Goal: Information Seeking & Learning: Learn about a topic

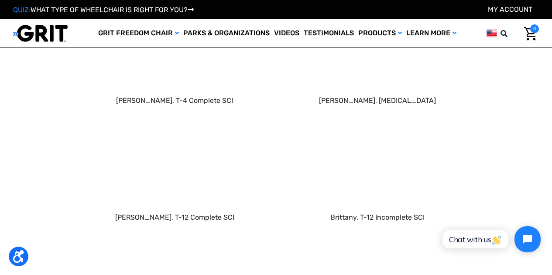
scroll to position [988, 0]
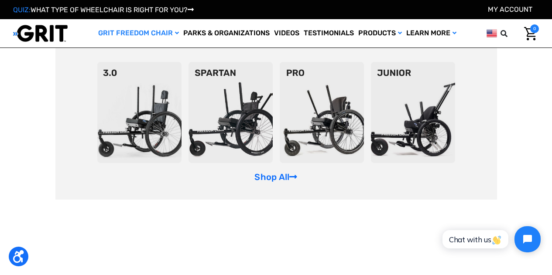
click at [138, 73] on img at bounding box center [139, 112] width 84 height 101
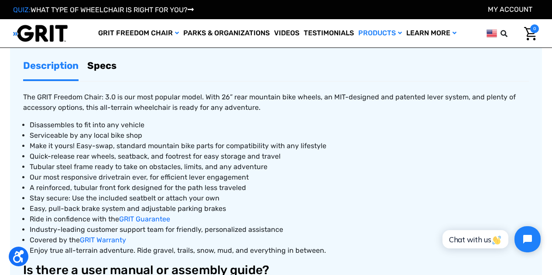
scroll to position [349, 0]
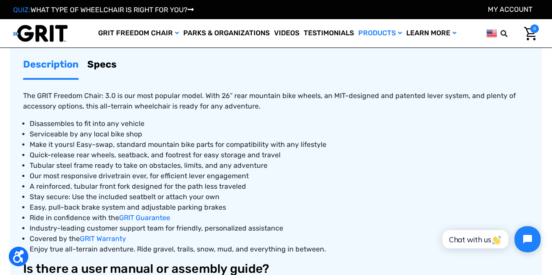
click at [110, 71] on link "Specs" at bounding box center [101, 64] width 29 height 27
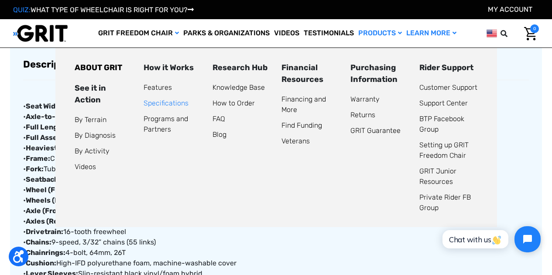
click at [165, 101] on link "Specifications" at bounding box center [166, 103] width 45 height 8
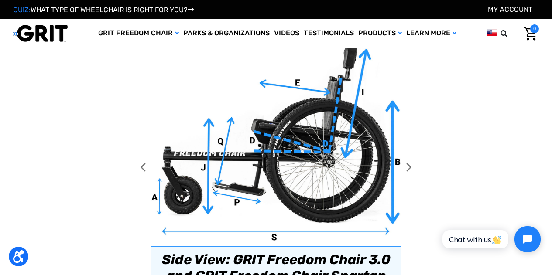
scroll to position [436, 0]
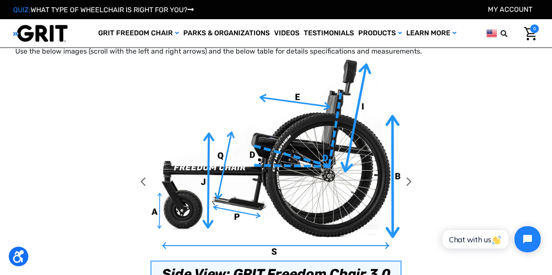
click at [413, 182] on icon at bounding box center [408, 181] width 15 height 245
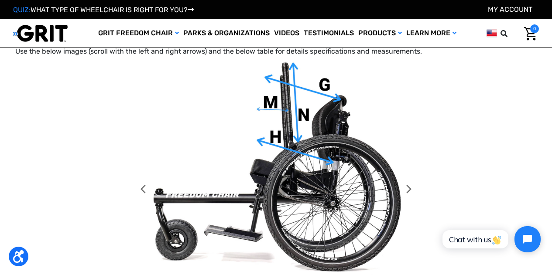
click at [417, 194] on icon at bounding box center [408, 189] width 15 height 260
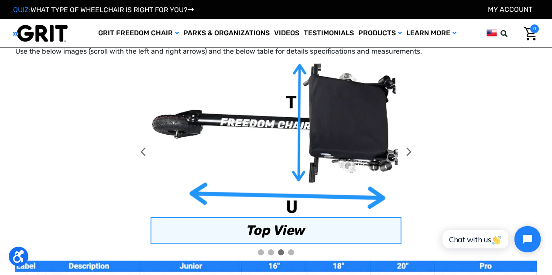
click at [375, 196] on img at bounding box center [276, 138] width 251 height 158
click at [415, 161] on icon at bounding box center [408, 151] width 15 height 185
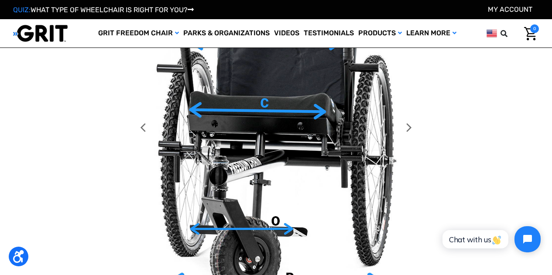
scroll to position [567, 0]
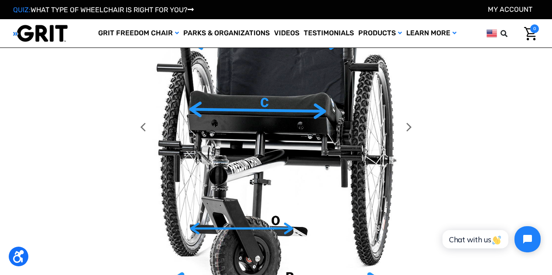
click at [143, 118] on icon at bounding box center [142, 127] width 15 height 398
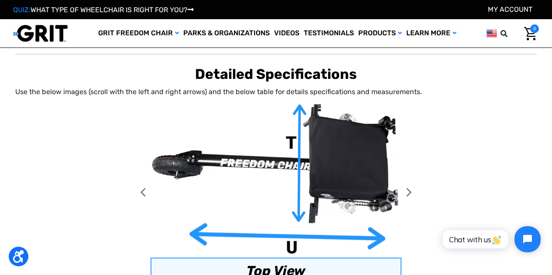
scroll to position [393, 0]
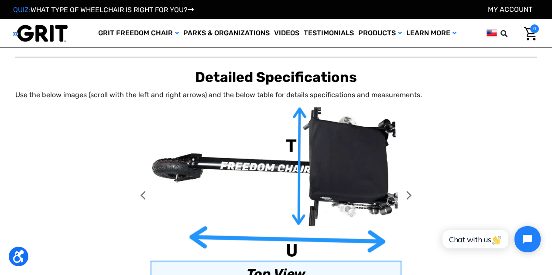
click at [377, 244] on img at bounding box center [276, 182] width 251 height 158
click at [405, 195] on icon at bounding box center [408, 195] width 15 height 185
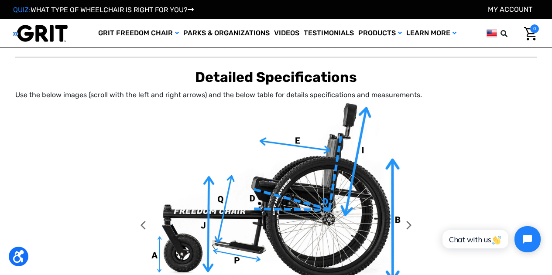
click at [153, 221] on img at bounding box center [276, 204] width 251 height 202
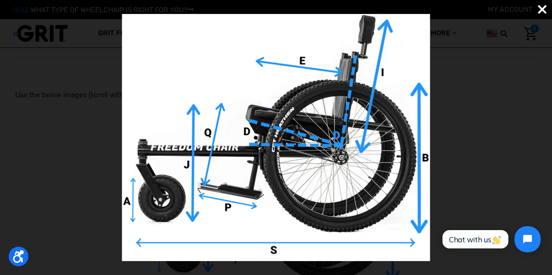
click at [106, 171] on div at bounding box center [276, 138] width 552 height 292
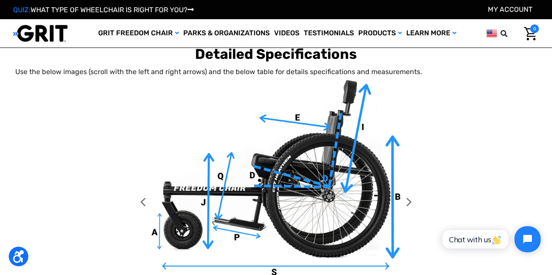
scroll to position [480, 0]
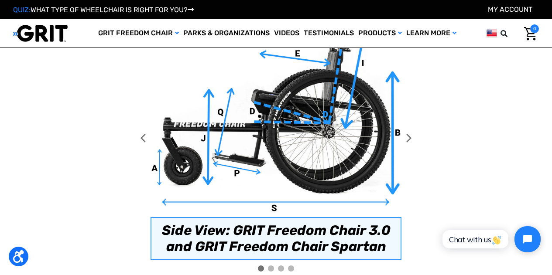
click at [148, 132] on icon at bounding box center [142, 137] width 15 height 245
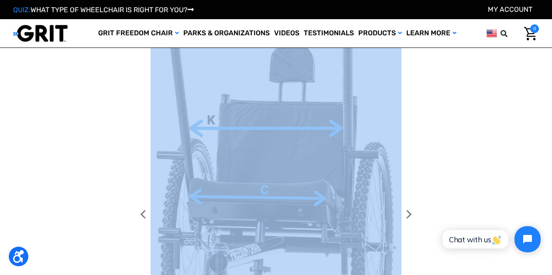
click at [148, 132] on icon at bounding box center [142, 214] width 15 height 398
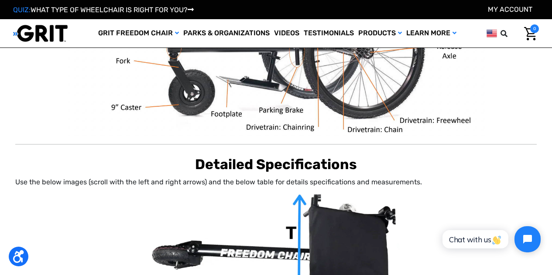
scroll to position [436, 0]
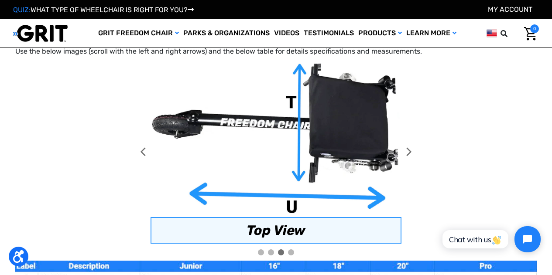
click at [374, 169] on img at bounding box center [276, 138] width 251 height 158
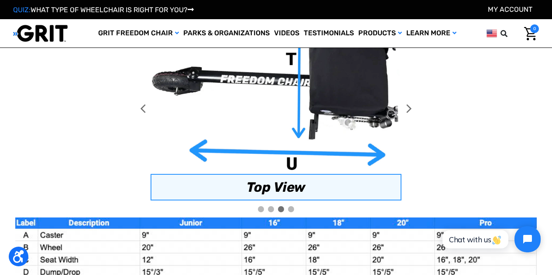
scroll to position [480, 0]
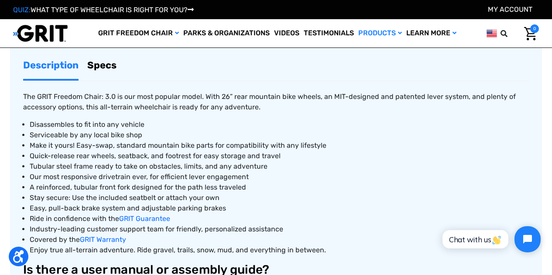
scroll to position [349, 0]
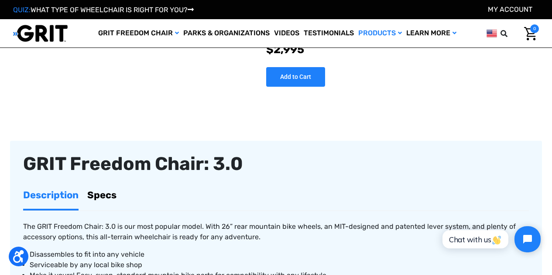
click at [102, 194] on link "Specs" at bounding box center [101, 195] width 29 height 27
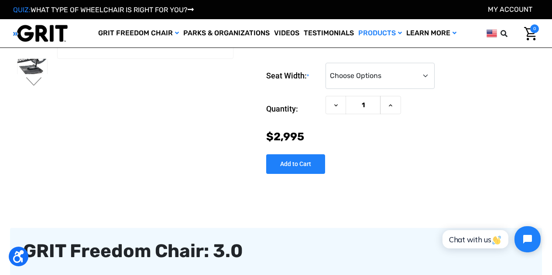
scroll to position [0, 0]
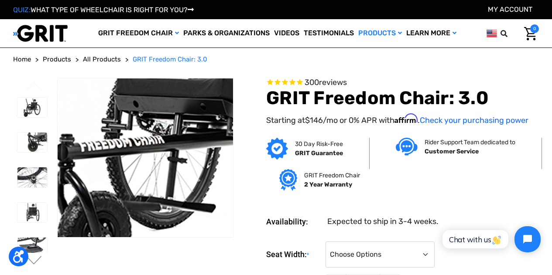
drag, startPoint x: 57, startPoint y: 147, endPoint x: 112, endPoint y: 201, distance: 77.1
click at [112, 201] on img at bounding box center [216, 100] width 559 height 372
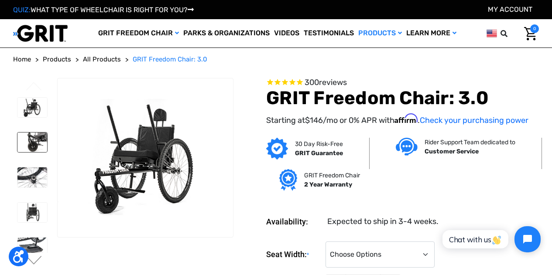
click at [34, 135] on img at bounding box center [32, 143] width 30 height 20
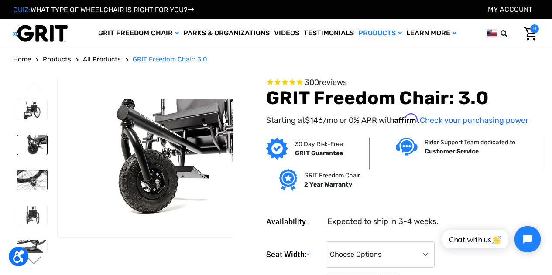
click at [25, 176] on img at bounding box center [32, 180] width 30 height 20
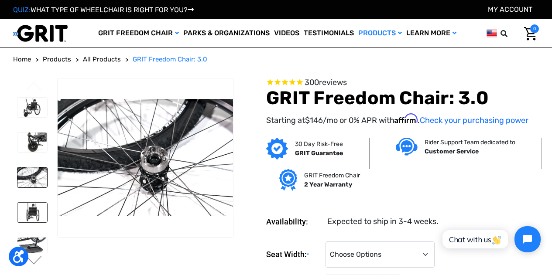
click at [31, 203] on img at bounding box center [32, 213] width 30 height 20
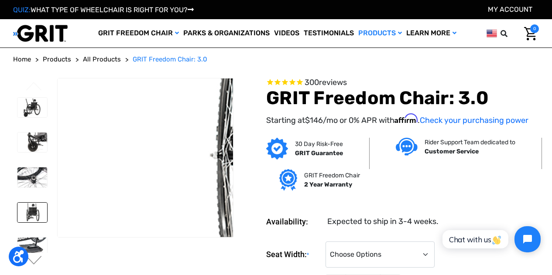
click at [137, 179] on figure at bounding box center [145, 158] width 176 height 160
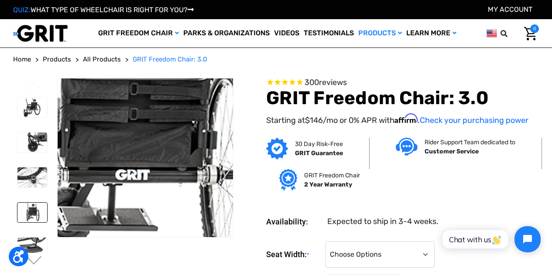
click at [153, 185] on img at bounding box center [127, 121] width 559 height 372
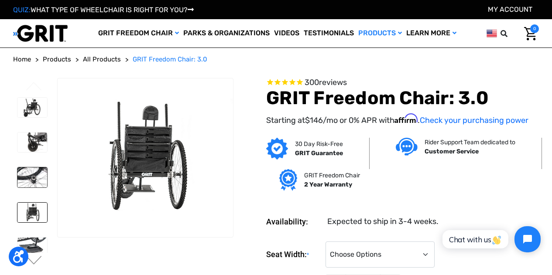
click at [30, 168] on img at bounding box center [32, 178] width 30 height 20
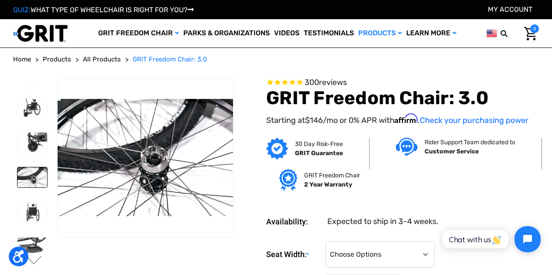
click at [163, 164] on img at bounding box center [145, 157] width 175 height 117
click at [30, 203] on img at bounding box center [32, 213] width 30 height 20
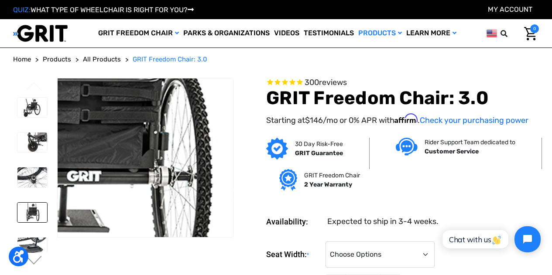
click at [175, 184] on img at bounding box center [78, 122] width 559 height 372
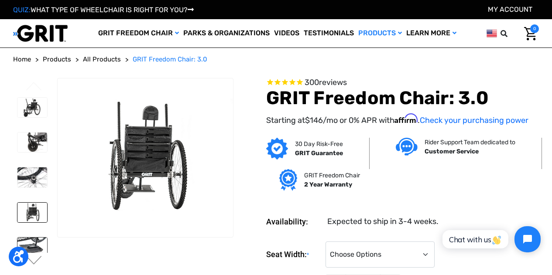
click at [27, 238] on img at bounding box center [32, 248] width 30 height 20
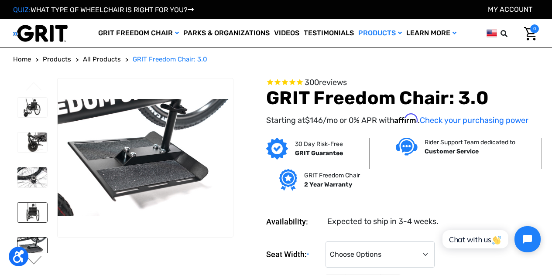
click at [30, 209] on img at bounding box center [32, 213] width 30 height 20
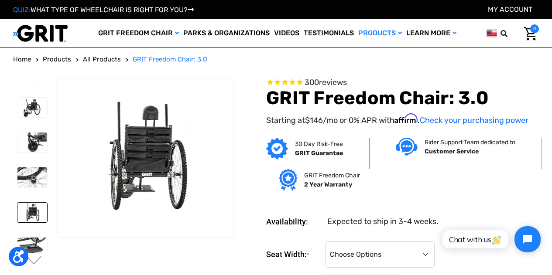
drag, startPoint x: 34, startPoint y: 161, endPoint x: 58, endPoint y: 164, distance: 23.7
click at [34, 167] on link at bounding box center [32, 177] width 31 height 21
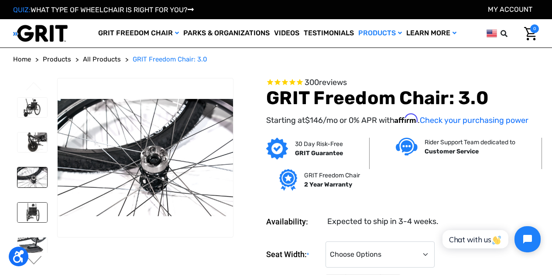
click at [35, 208] on img at bounding box center [32, 213] width 30 height 20
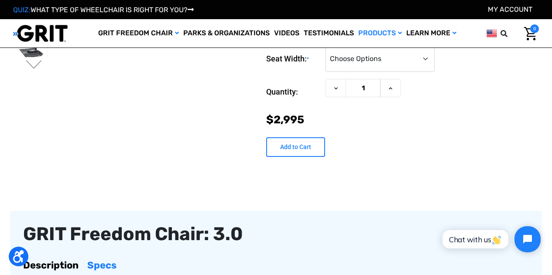
scroll to position [44, 0]
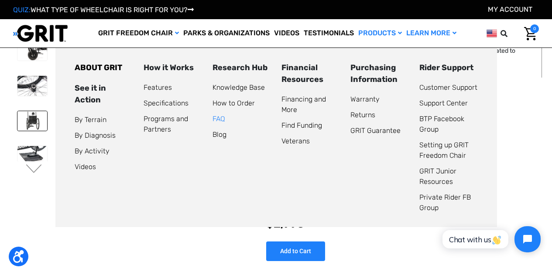
drag, startPoint x: 436, startPoint y: 34, endPoint x: 217, endPoint y: 117, distance: 233.3
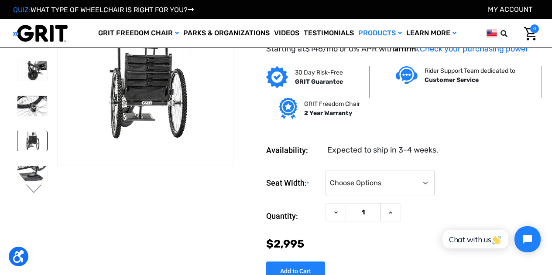
scroll to position [0, 0]
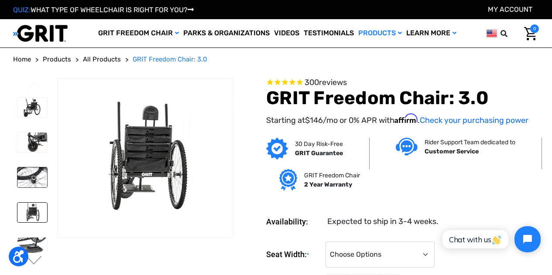
click at [32, 175] on img at bounding box center [32, 178] width 30 height 20
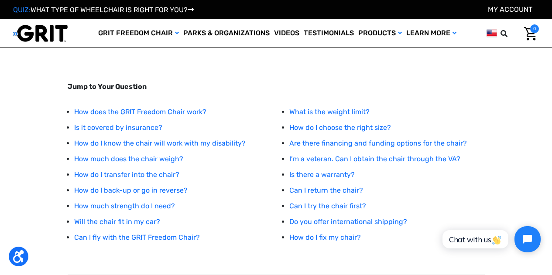
scroll to position [87, 0]
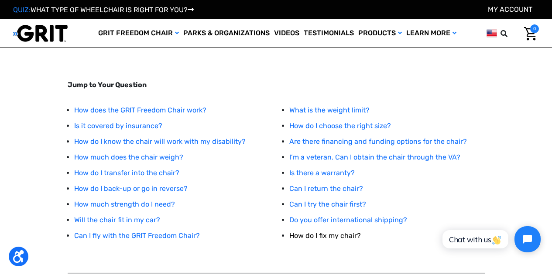
click at [312, 240] on link "How do I fix my chair?" at bounding box center [325, 236] width 72 height 8
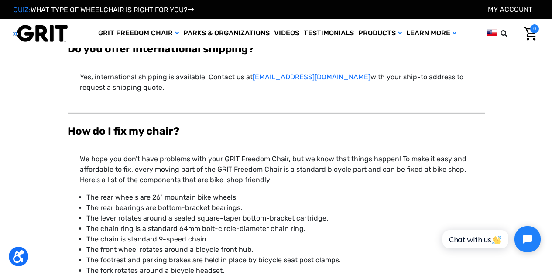
scroll to position [3173, 0]
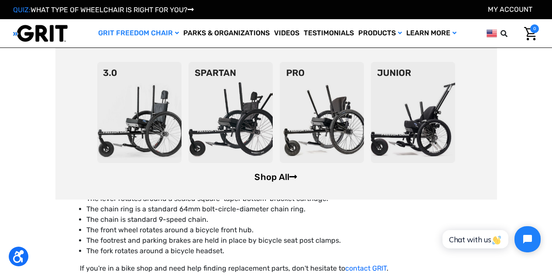
click at [271, 178] on link "Shop All" at bounding box center [275, 177] width 43 height 10
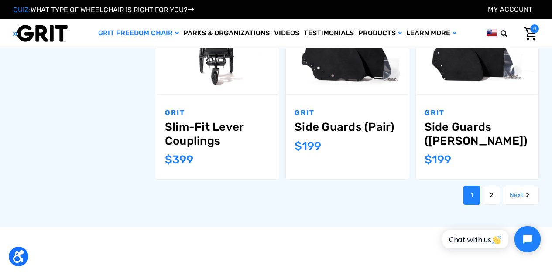
scroll to position [916, 0]
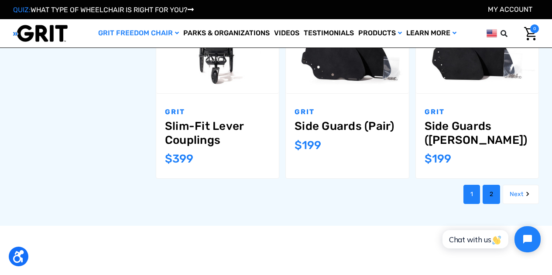
click at [495, 187] on link "2" at bounding box center [491, 194] width 17 height 19
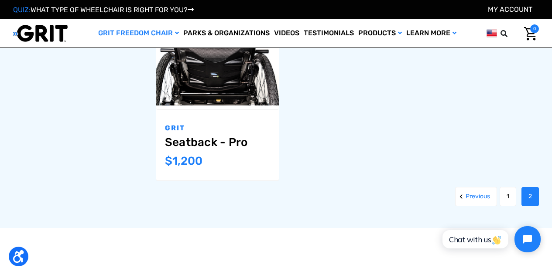
scroll to position [874, 0]
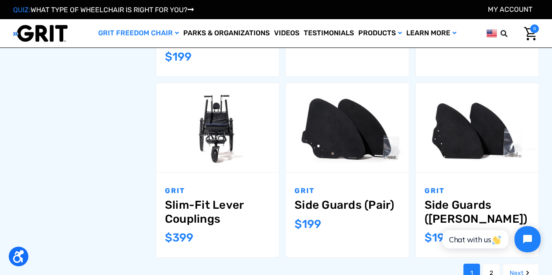
scroll to position [705, 0]
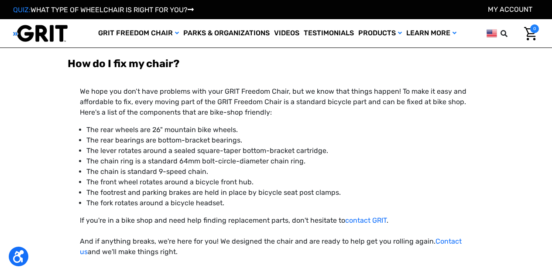
scroll to position [3191, 0]
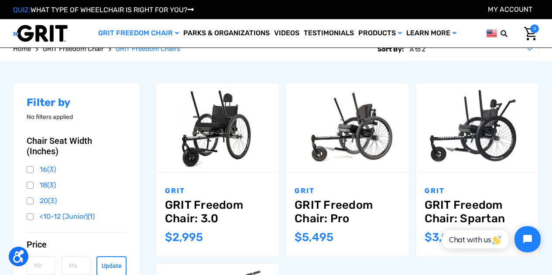
scroll to position [86, 0]
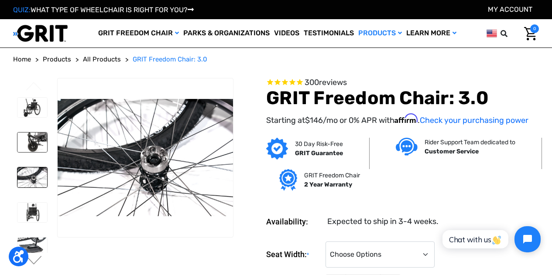
click at [24, 134] on img at bounding box center [32, 143] width 30 height 20
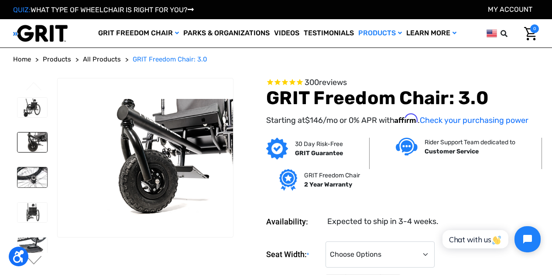
click at [29, 170] on img at bounding box center [32, 178] width 30 height 20
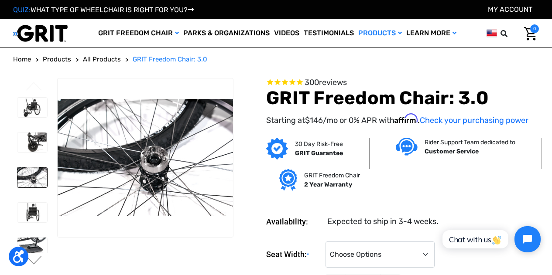
click at [44, 203] on li at bounding box center [32, 213] width 38 height 28
click at [39, 201] on img at bounding box center [32, 211] width 30 height 20
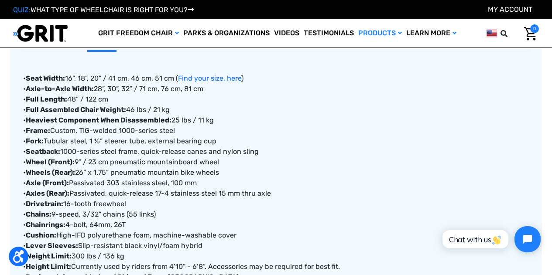
scroll to position [393, 0]
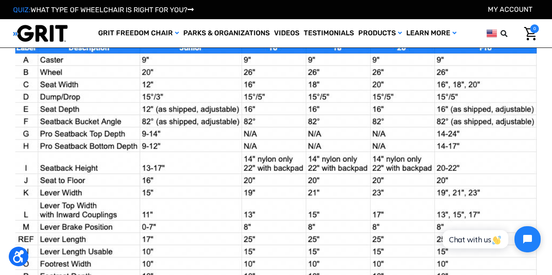
scroll to position [655, 0]
